Goal: Task Accomplishment & Management: Use online tool/utility

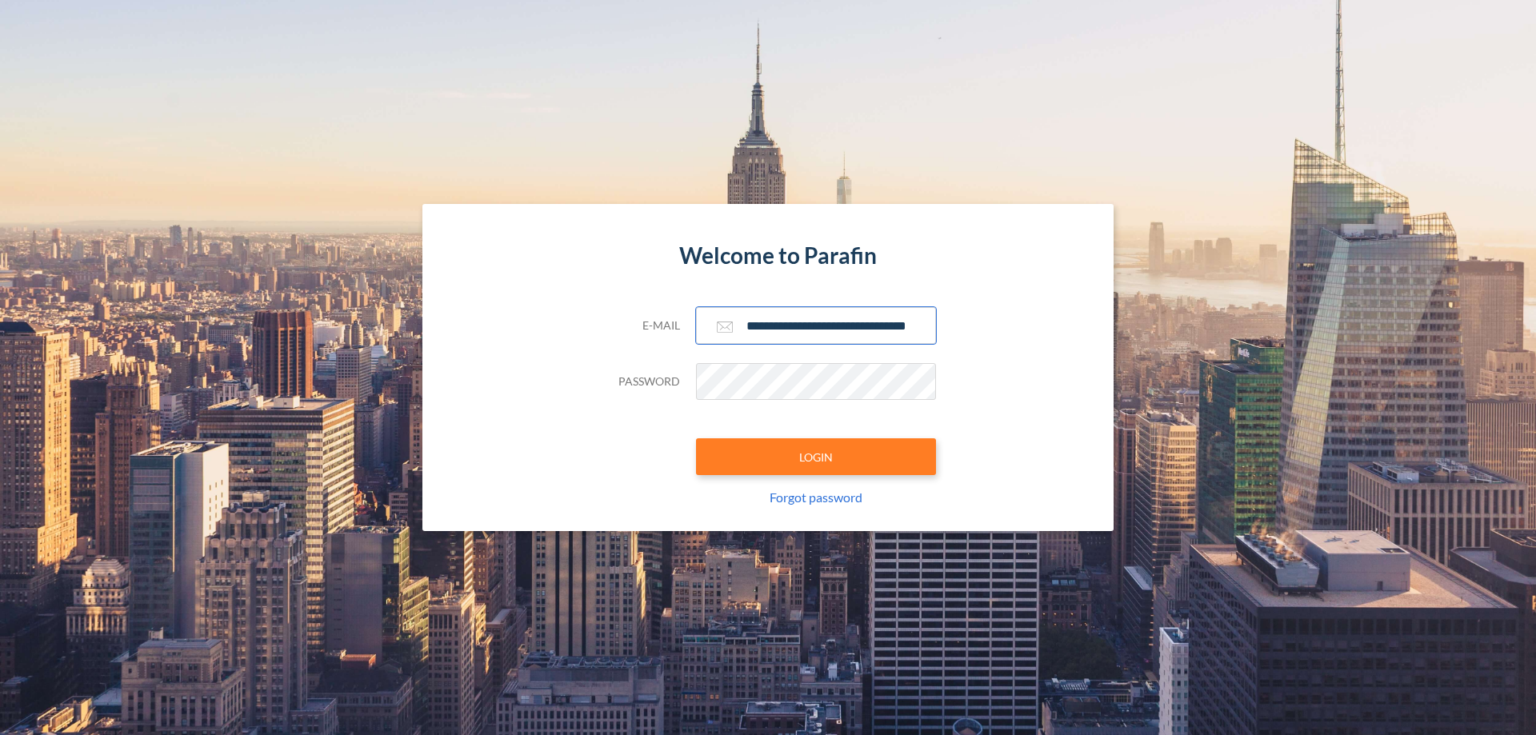
type input "**********"
click at [816, 457] on button "LOGIN" at bounding box center [816, 457] width 240 height 37
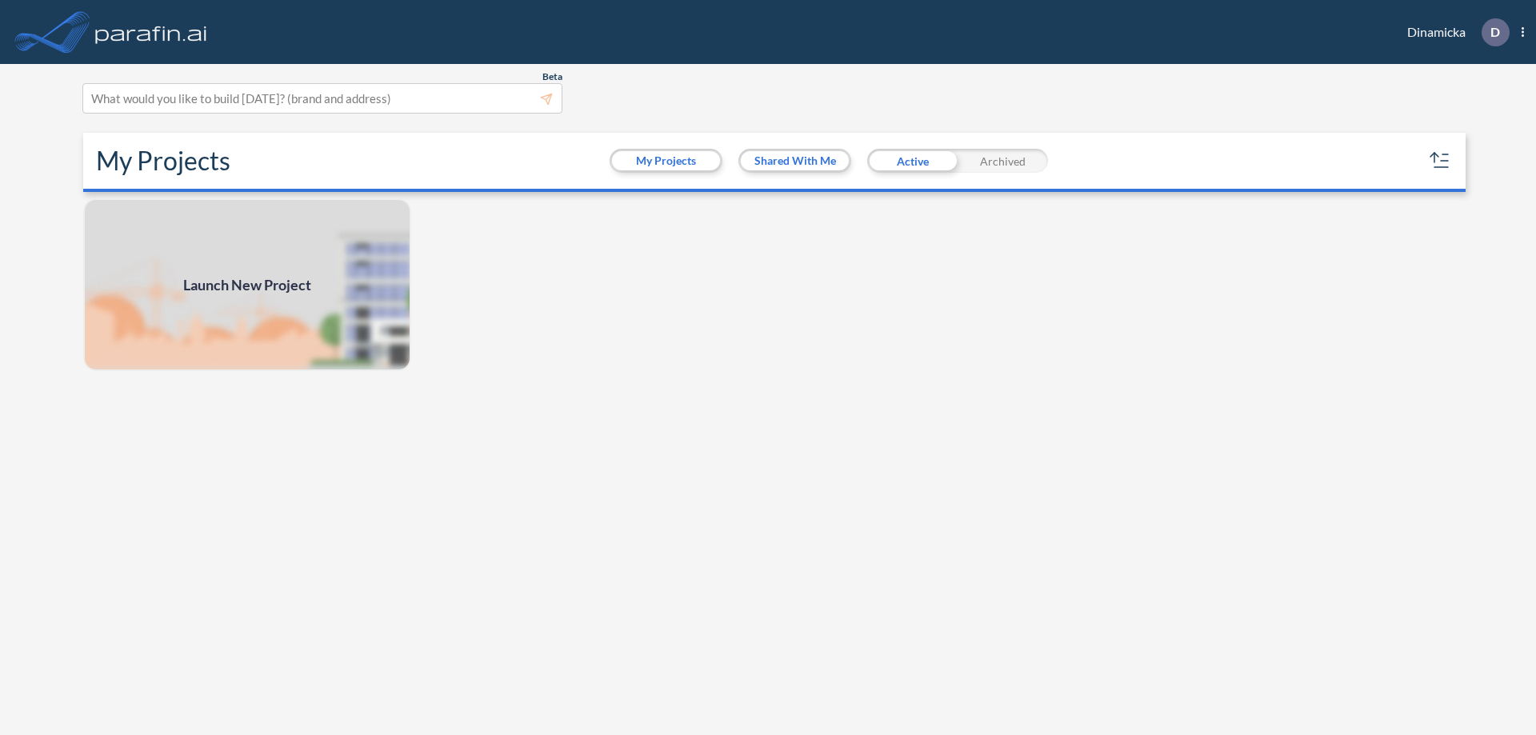
scroll to position [4, 0]
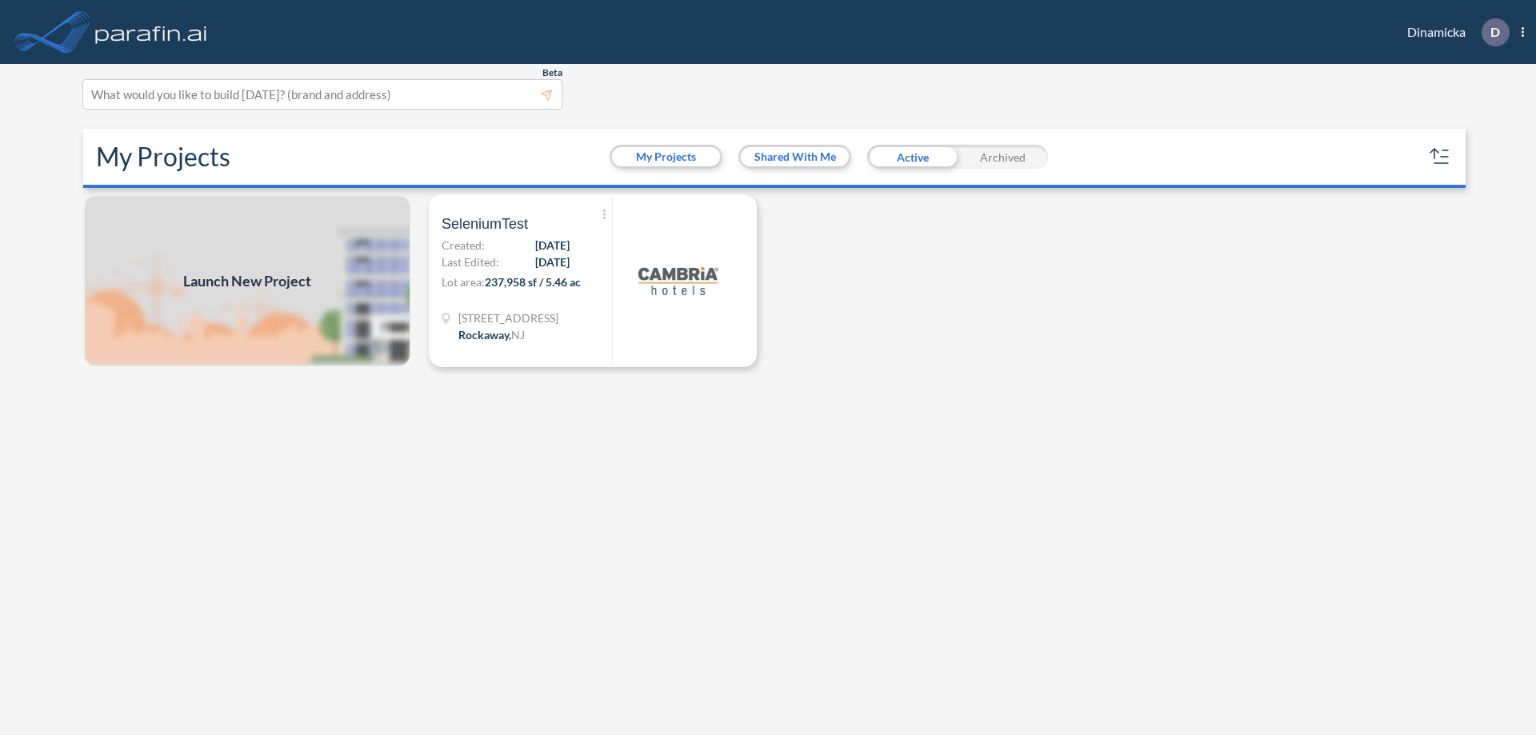
click at [247, 281] on span "Launch New Project" at bounding box center [247, 281] width 128 height 22
